Goal: Information Seeking & Learning: Learn about a topic

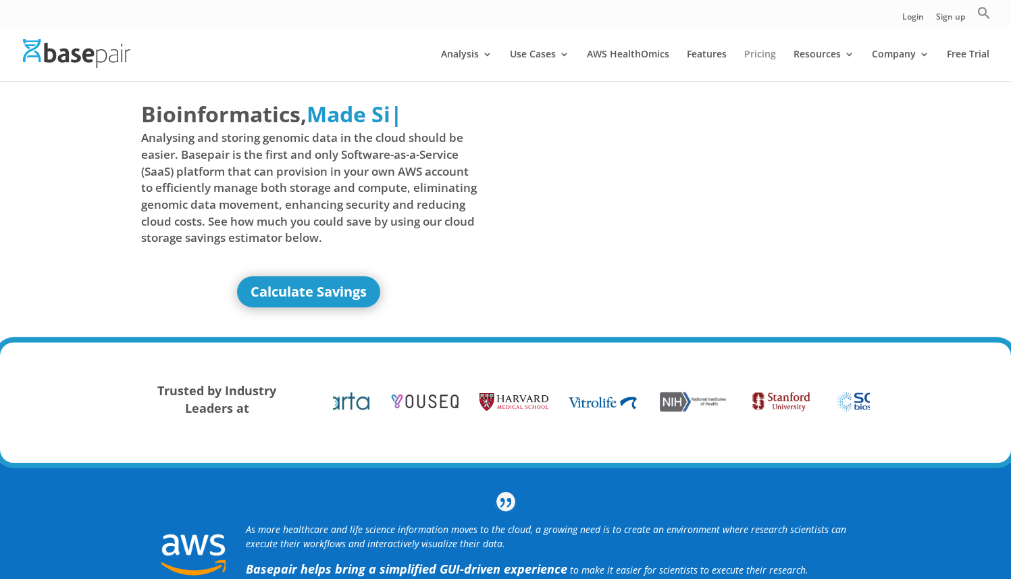
click at [753, 58] on link "Pricing" at bounding box center [761, 65] width 32 height 32
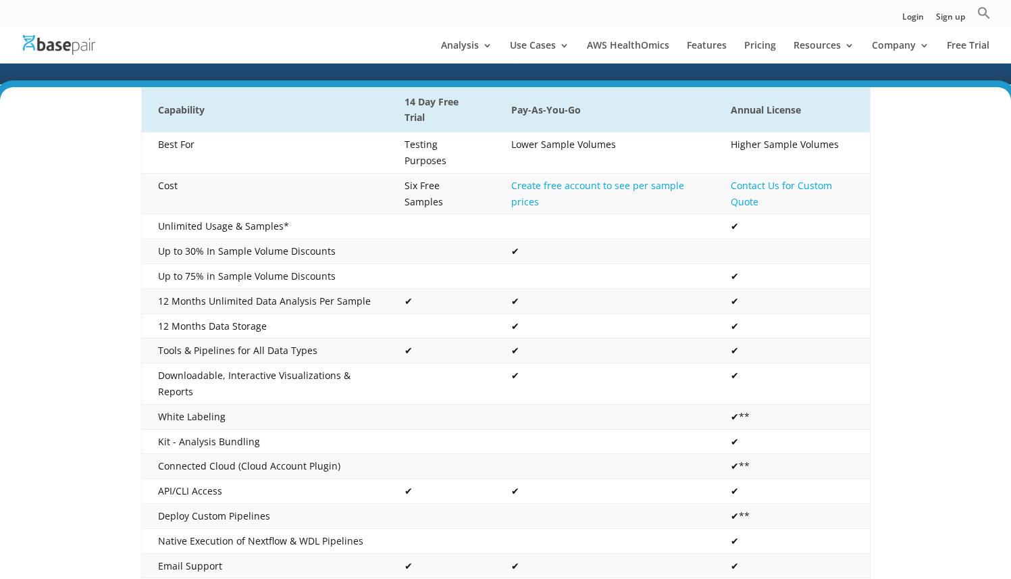
scroll to position [266, 0]
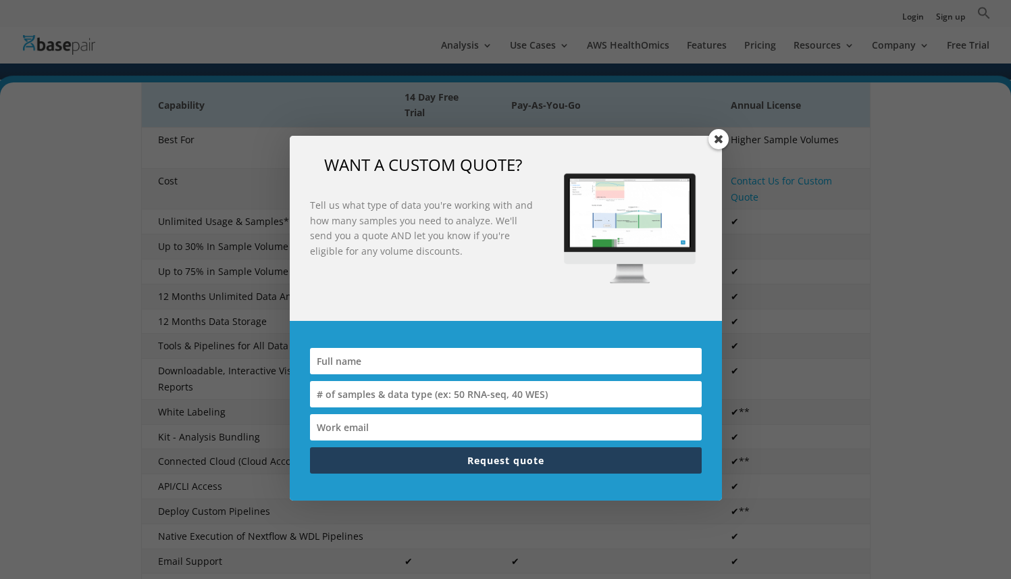
click at [715, 140] on span at bounding box center [719, 139] width 20 height 20
